Goal: Information Seeking & Learning: Check status

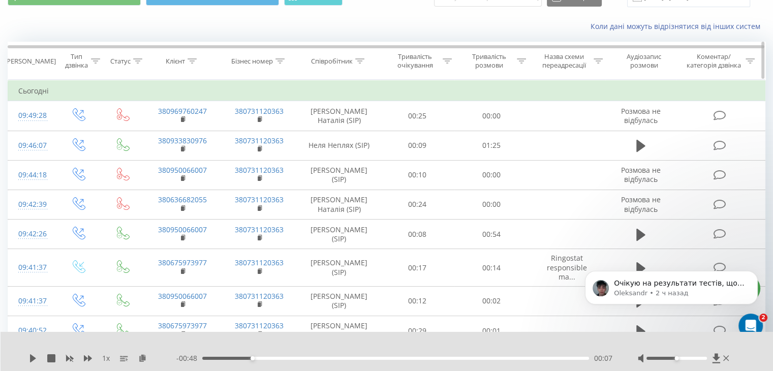
click at [191, 59] on icon at bounding box center [191, 60] width 9 height 5
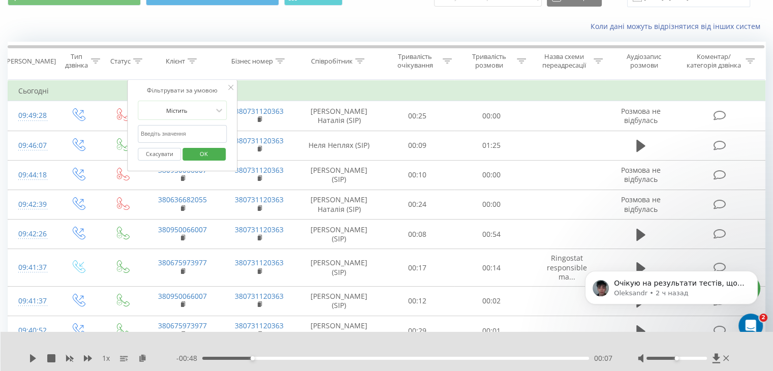
click at [187, 127] on input "text" at bounding box center [182, 134] width 89 height 18
paste input "380686065095"
type input "380686065095"
click at [199, 149] on span "OK" at bounding box center [204, 154] width 28 height 16
click at [0, 0] on div at bounding box center [0, 0] width 0 height 0
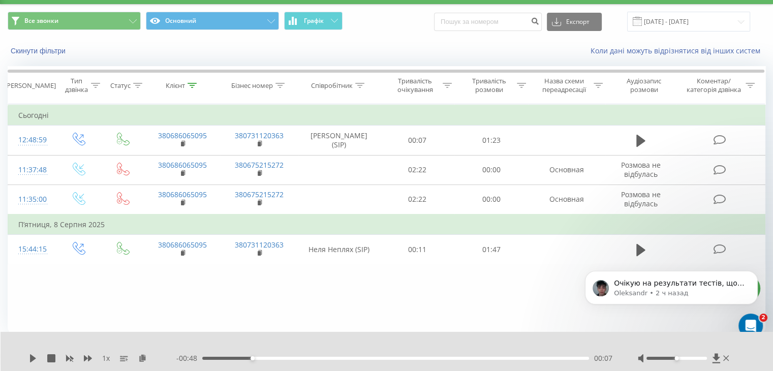
scroll to position [26, 0]
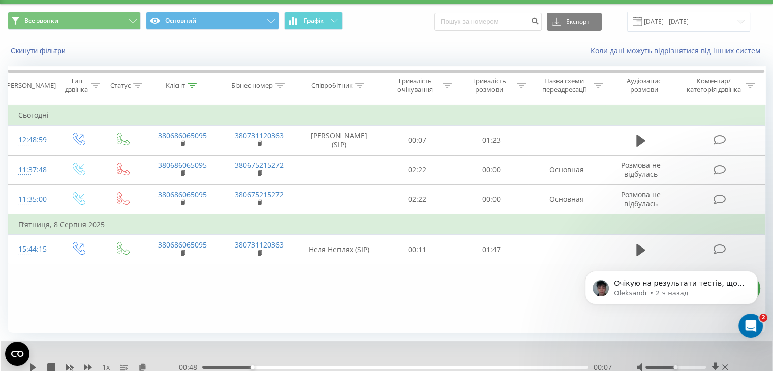
click html "Очікую на результати тестів, щоб вразі чого допомогти 🙃 [PERSON_NAME] • 2 ч наз…"
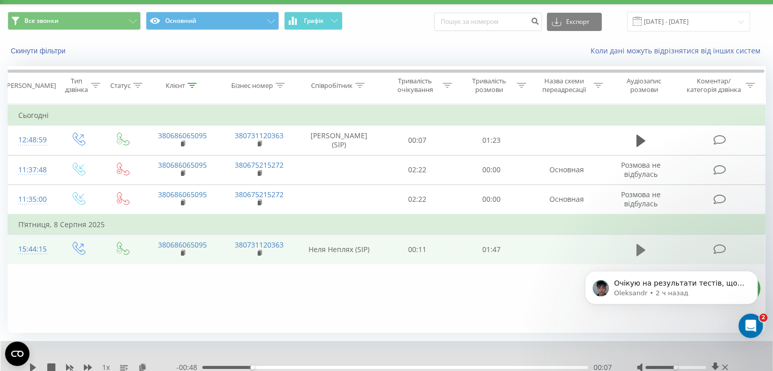
click at [637, 246] on icon at bounding box center [640, 249] width 9 height 12
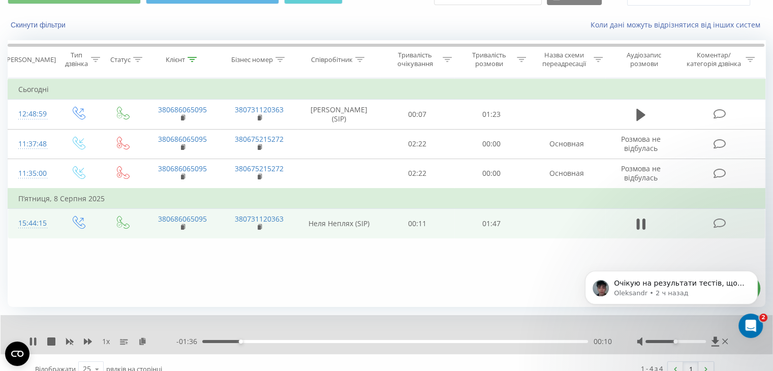
scroll to position [65, 0]
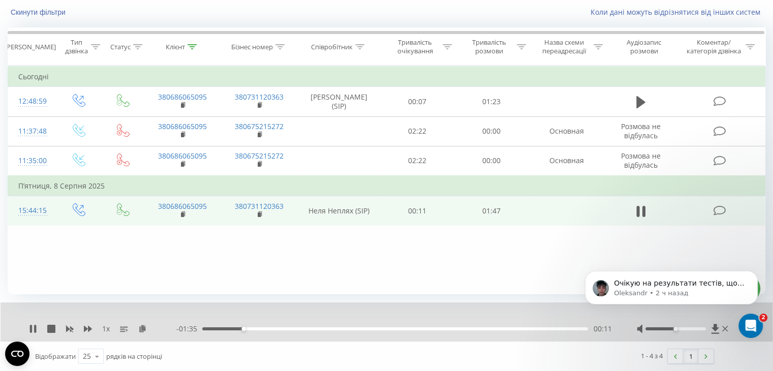
click at [685, 326] on body "Очікую на результати тестів, щоб вразі чого допомогти 🙃 [PERSON_NAME] • 2 ч наз…" at bounding box center [671, 297] width 195 height 86
drag, startPoint x: 668, startPoint y: 330, endPoint x: 683, endPoint y: 330, distance: 14.7
click at [683, 330] on body "Очікую на результати тестів, щоб вразі чого допомогти 🙃 [PERSON_NAME] • 2 ч наз…" at bounding box center [671, 297] width 195 height 86
click at [684, 329] on body "Очікую на результати тестів, щоб вразі чого допомогти 🙃 [PERSON_NAME] • 2 ч наз…" at bounding box center [671, 297] width 195 height 86
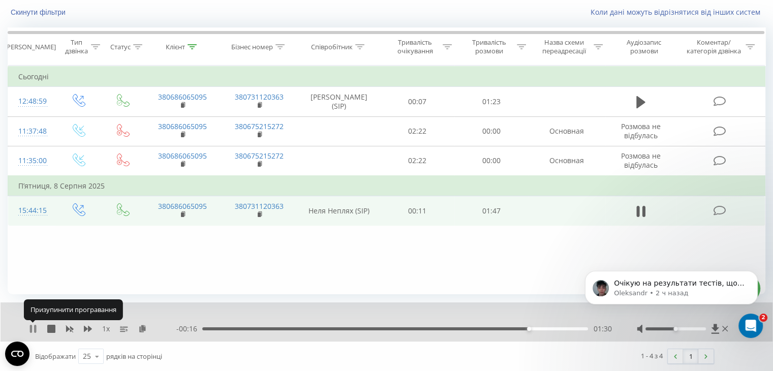
click at [32, 327] on icon at bounding box center [33, 329] width 8 height 8
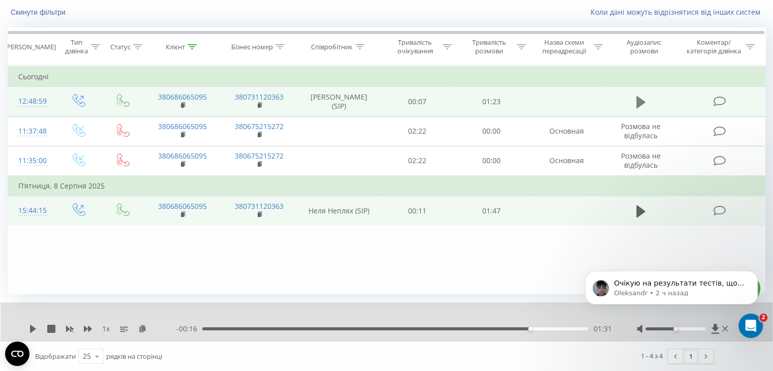
click at [638, 100] on icon at bounding box center [640, 102] width 9 height 12
click at [646, 102] on button at bounding box center [640, 102] width 15 height 15
click at [33, 328] on icon at bounding box center [33, 329] width 6 height 8
click at [35, 328] on icon at bounding box center [35, 329] width 2 height 8
click at [717, 327] on body "Очікую на результати тестів, щоб вразі чого допомогти 🙃 [PERSON_NAME] • 2 ч наз…" at bounding box center [671, 297] width 195 height 86
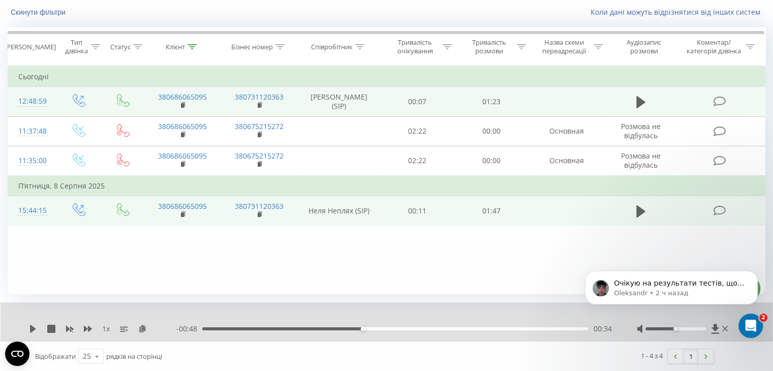
click at [719, 328] on body "Очікую на результати тестів, щоб вразі чого допомогти 🙃 [PERSON_NAME] • 2 ч наз…" at bounding box center [671, 297] width 195 height 86
